Goal: Task Accomplishment & Management: Manage account settings

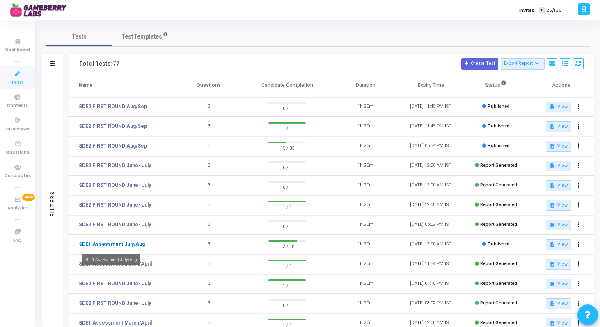
click at [128, 243] on link "SDE1 Assessment July/Aug" at bounding box center [112, 244] width 66 height 7
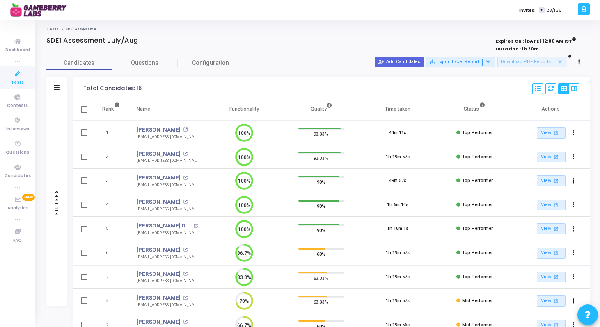
click at [15, 82] on span "Tests" at bounding box center [17, 82] width 13 height 7
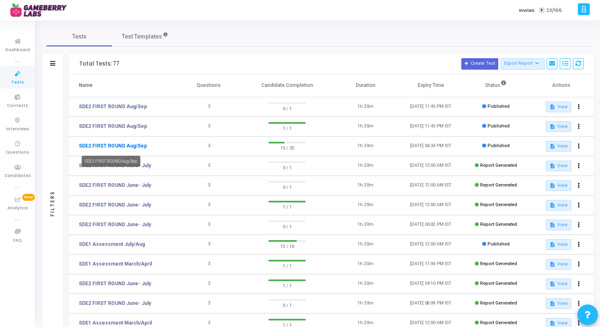
click at [128, 148] on link "SDE2 FIRST ROUND Aug/Sep" at bounding box center [113, 145] width 68 height 7
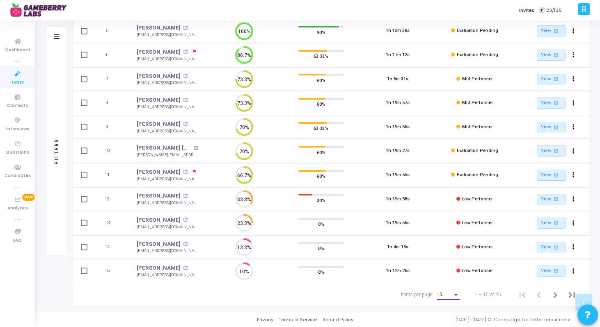
click at [447, 295] on div "15" at bounding box center [445, 296] width 16 height 6
click at [438, 291] on span "50" at bounding box center [448, 290] width 23 height 15
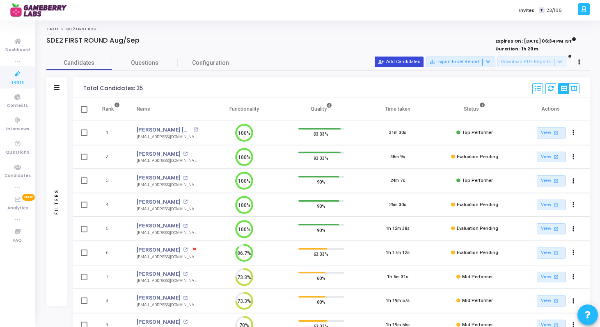
click at [409, 64] on button "person_add_alt Add Candidates" at bounding box center [399, 62] width 49 height 11
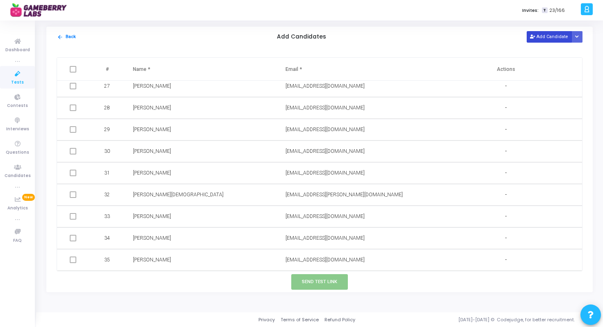
click at [539, 39] on button "Add Candidate" at bounding box center [549, 36] width 45 height 11
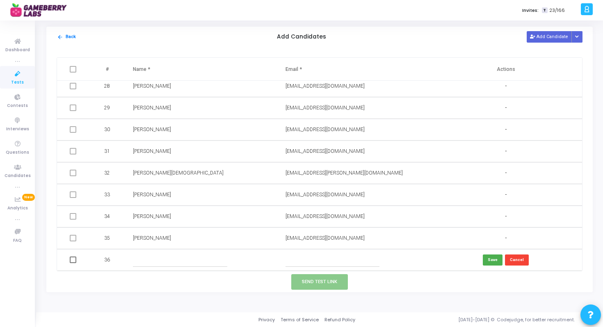
click at [311, 270] on td at bounding box center [353, 260] width 153 height 22
click at [326, 260] on input "text" at bounding box center [333, 261] width 94 height 14
paste input "[EMAIL_ADDRESS][DOMAIN_NAME]"
type input "[EMAIL_ADDRESS][DOMAIN_NAME]"
click at [204, 252] on td at bounding box center [201, 260] width 153 height 22
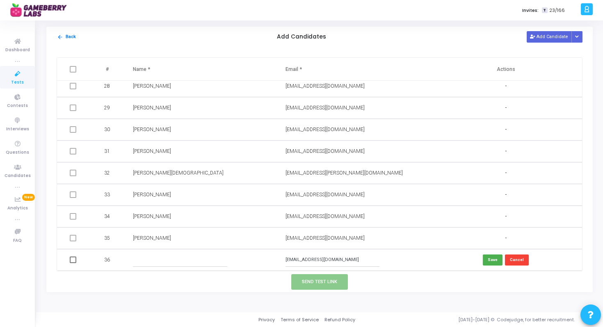
click at [195, 260] on input "text" at bounding box center [180, 261] width 94 height 14
click at [178, 260] on input "text" at bounding box center [180, 261] width 94 height 14
paste input "[PERSON_NAME]"
type input "[PERSON_NAME]"
click at [497, 256] on button "Save" at bounding box center [493, 260] width 20 height 11
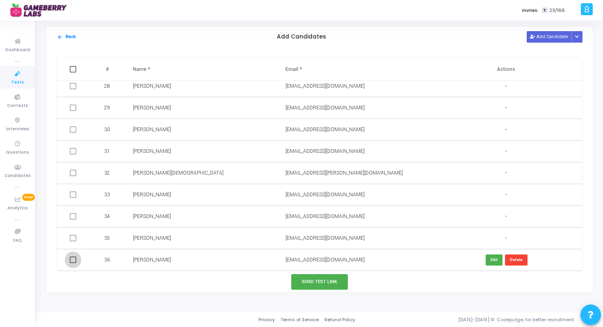
click at [72, 260] on span at bounding box center [73, 260] width 7 height 7
click at [73, 263] on input "checkbox" at bounding box center [73, 263] width 0 height 0
checkbox input "true"
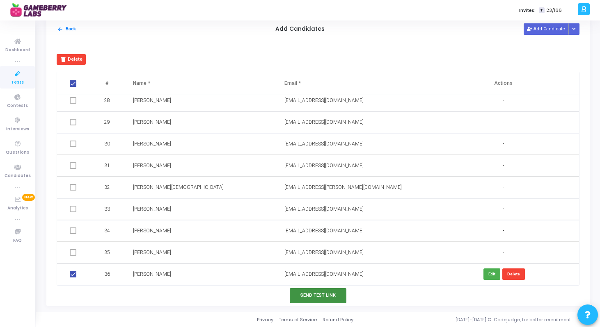
click at [327, 292] on button "Send Test Link" at bounding box center [318, 295] width 57 height 15
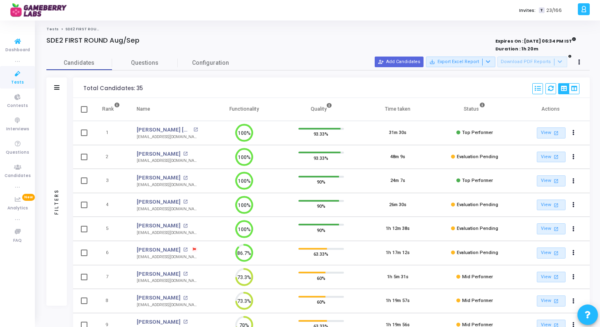
click at [19, 80] on span "Tests" at bounding box center [17, 82] width 13 height 7
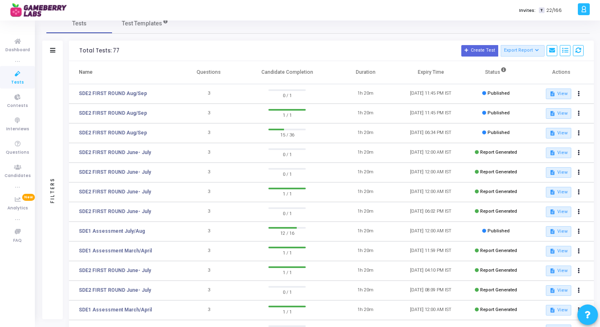
scroll to position [5, 0]
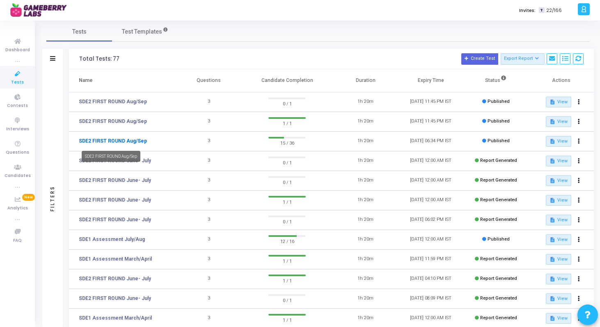
click at [133, 140] on link "SDE2 FIRST ROUND Aug/Sep" at bounding box center [113, 140] width 68 height 7
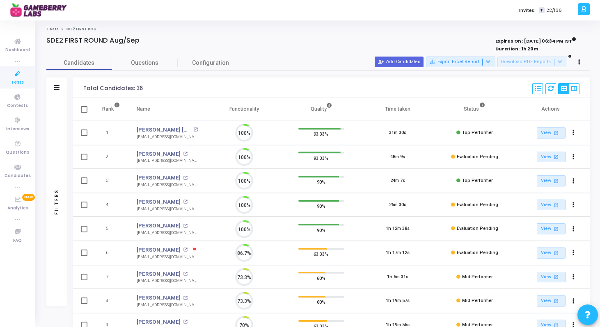
scroll to position [17, 21]
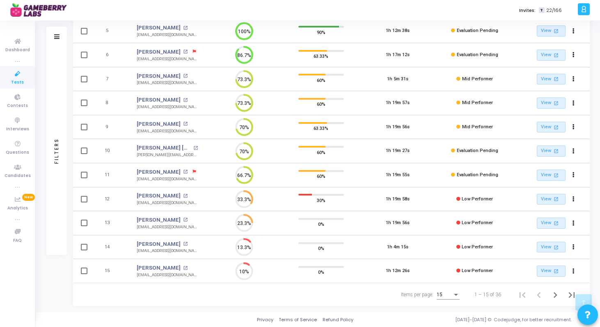
click at [454, 293] on div "Items per page:" at bounding box center [455, 295] width 7 height 7
click at [448, 290] on span "50" at bounding box center [448, 290] width 23 height 15
